Goal: Share content

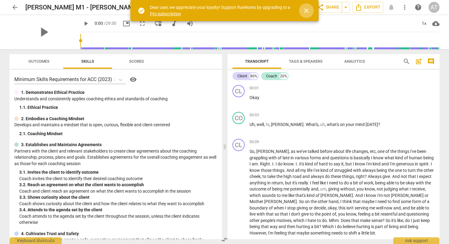
click at [306, 13] on span "close" at bounding box center [305, 10] width 7 height 7
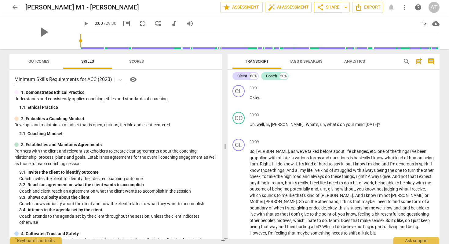
click at [331, 7] on span "share Share" at bounding box center [327, 7] width 23 height 7
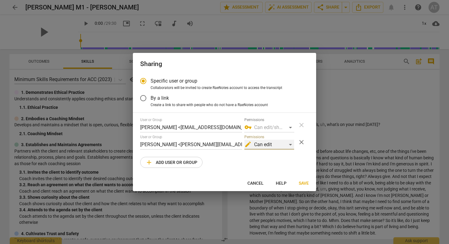
click at [276, 145] on div "edit Can edit" at bounding box center [269, 144] width 50 height 10
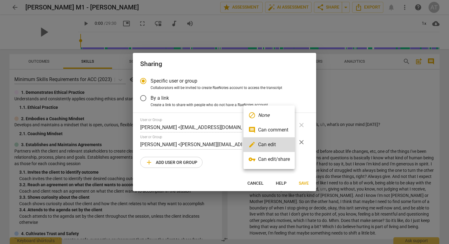
click at [25, 82] on div at bounding box center [224, 122] width 449 height 244
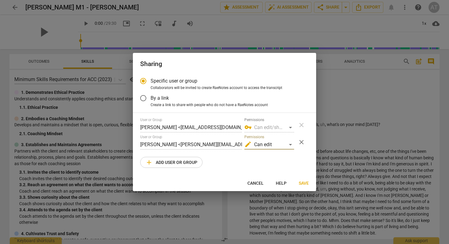
click at [47, 128] on div at bounding box center [224, 122] width 449 height 244
radio input "false"
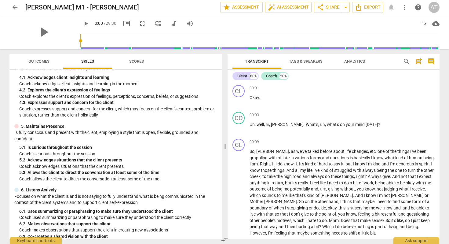
scroll to position [247, 0]
